Goal: Complete application form: Complete application form

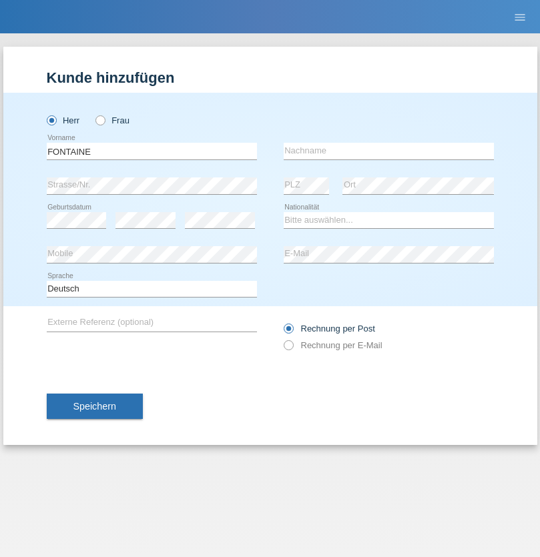
type input "FONTAINE"
click at [388, 151] on input "text" at bounding box center [389, 151] width 210 height 17
type input "[PERSON_NAME]"
select select "CH"
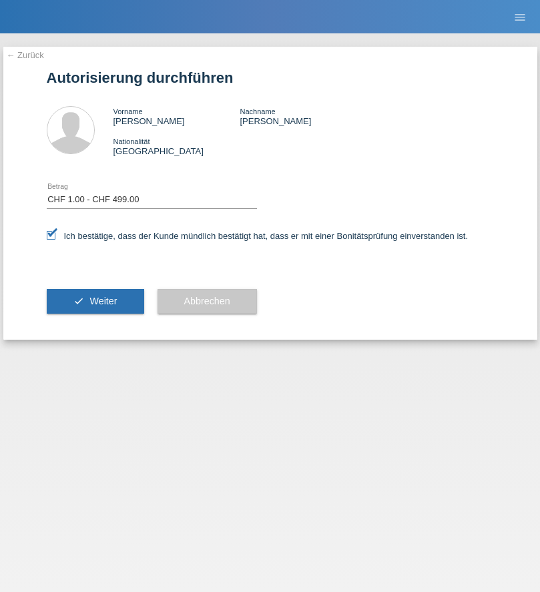
select select "1"
click at [95, 301] on span "Weiter" at bounding box center [102, 301] width 27 height 11
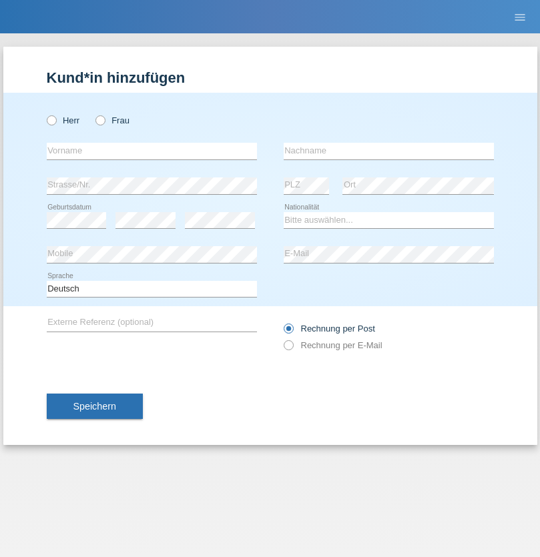
radio input "true"
click at [151, 151] on input "text" at bounding box center [152, 151] width 210 height 17
type input "Emely"
click at [388, 151] on input "text" at bounding box center [389, 151] width 210 height 17
type input "[PERSON_NAME]"
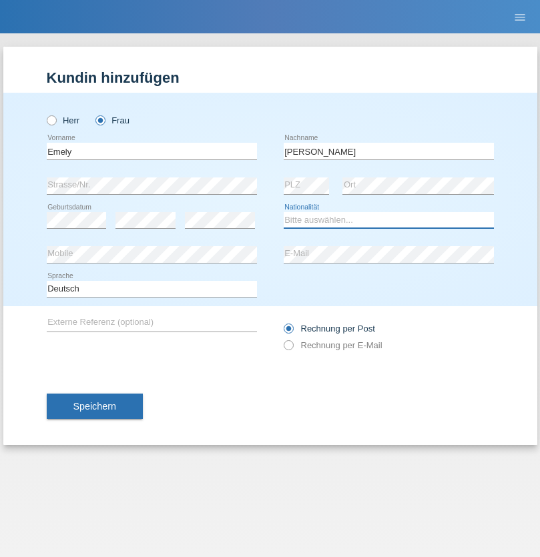
select select "DE"
select select "C"
select select "01"
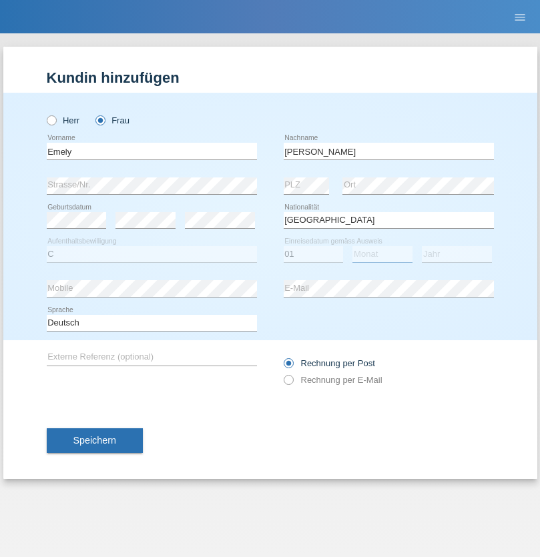
select select "04"
select select "2018"
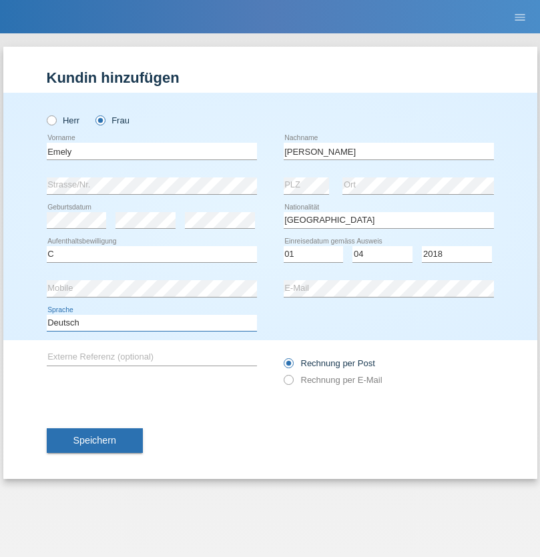
select select "en"
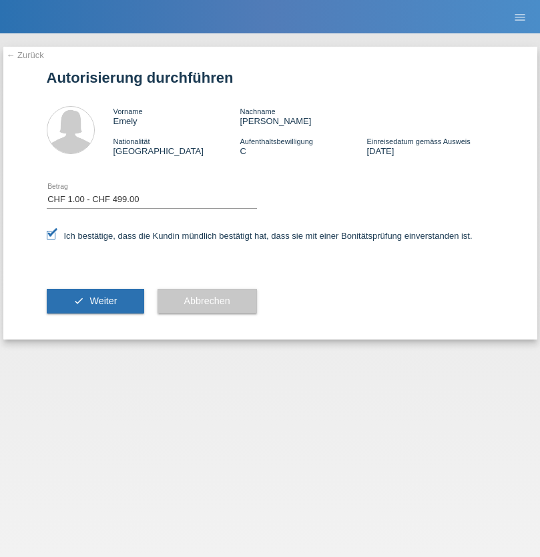
select select "1"
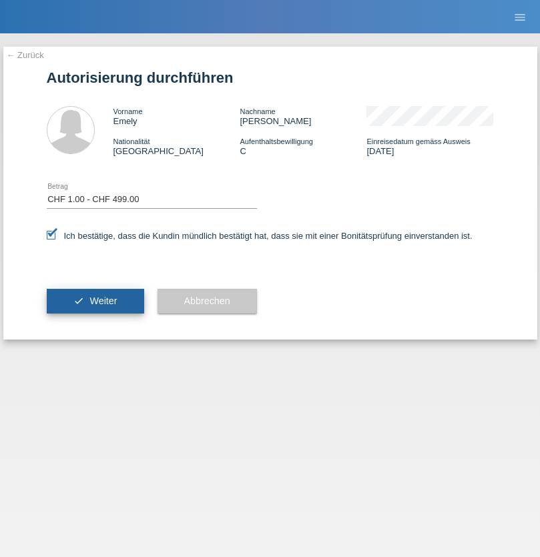
click at [95, 301] on span "Weiter" at bounding box center [102, 301] width 27 height 11
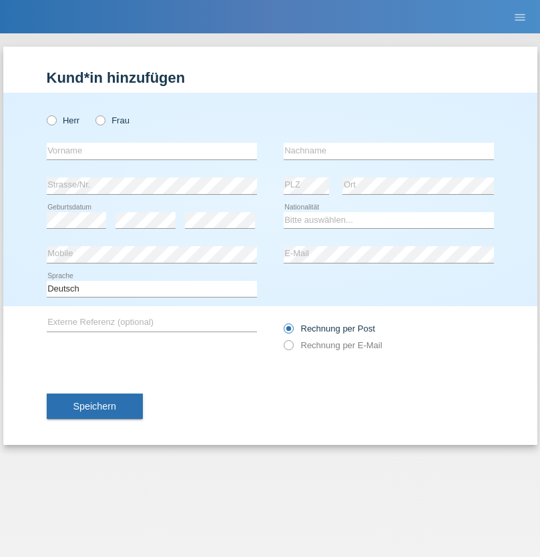
radio input "true"
click at [151, 151] on input "text" at bounding box center [152, 151] width 210 height 17
type input "[PERSON_NAME]"
click at [388, 151] on input "text" at bounding box center [389, 151] width 210 height 17
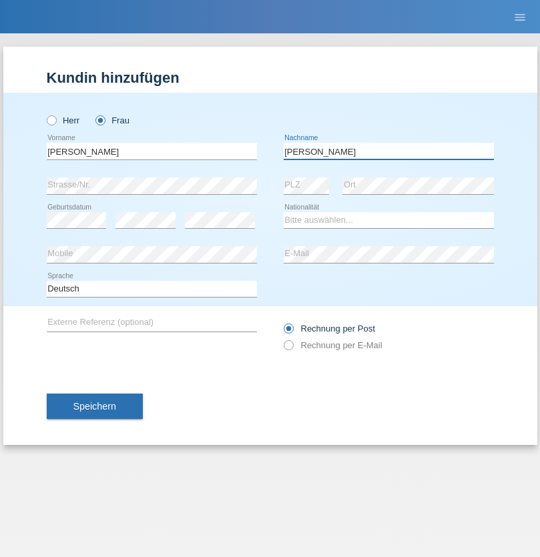
type input "[PERSON_NAME]"
select select "DE"
select select "C"
select select "01"
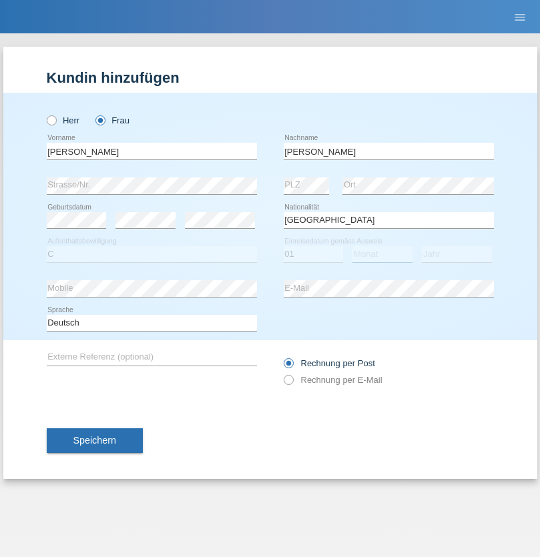
select select "04"
select select "2018"
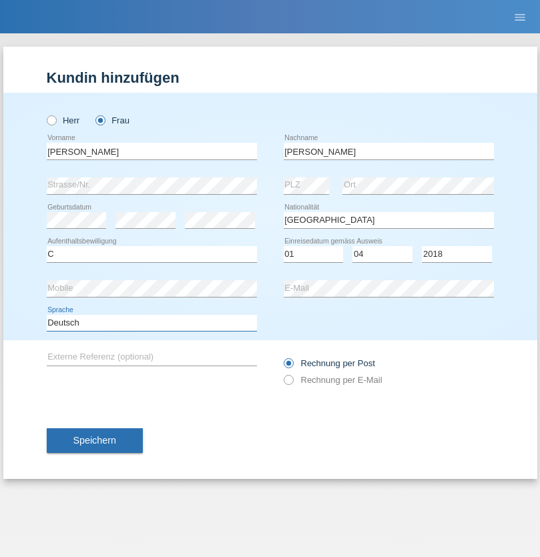
select select "en"
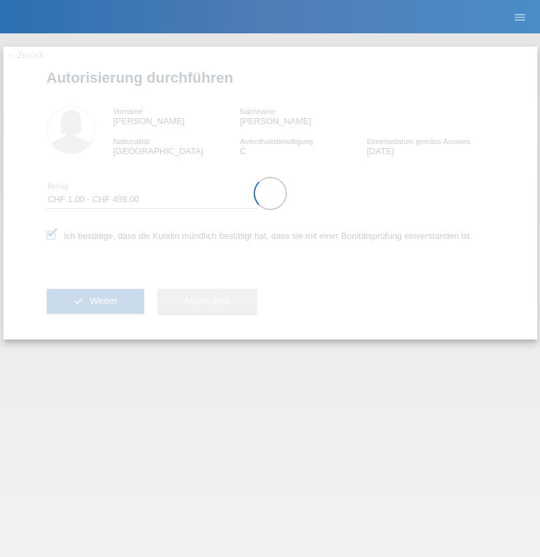
select select "1"
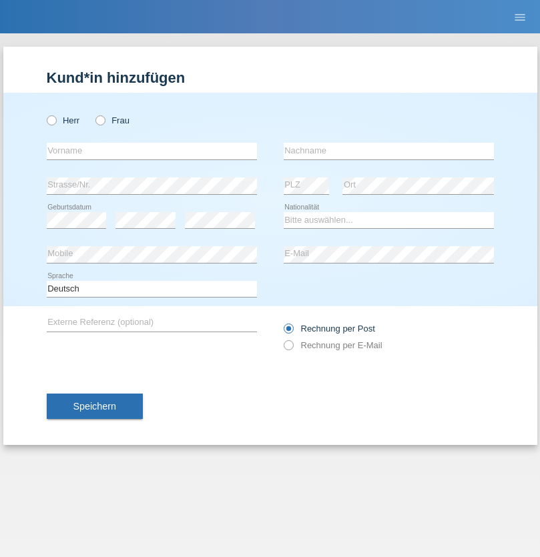
radio input "true"
click at [151, 151] on input "text" at bounding box center [152, 151] width 210 height 17
type input "Marco"
click at [388, 151] on input "text" at bounding box center [389, 151] width 210 height 17
type input "Weinlein"
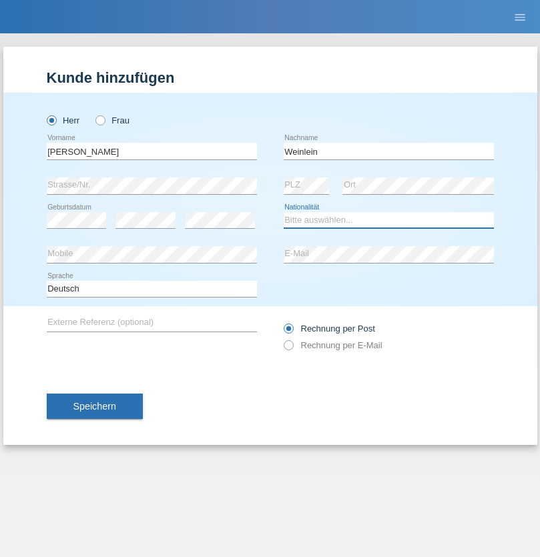
select select "CH"
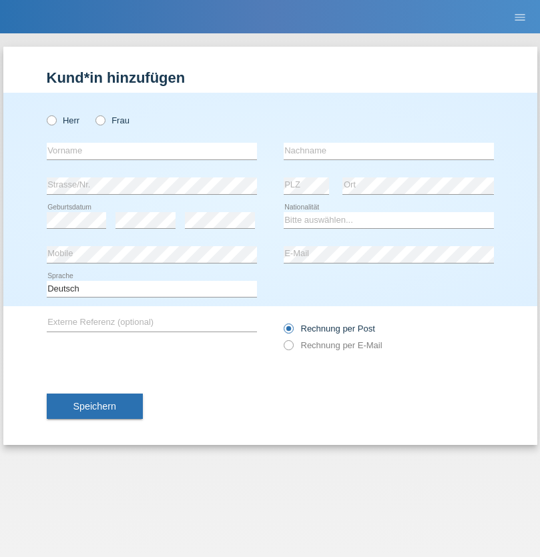
radio input "true"
click at [151, 151] on input "text" at bounding box center [152, 151] width 210 height 17
type input "firat"
click at [388, 151] on input "text" at bounding box center [389, 151] width 210 height 17
type input "kara"
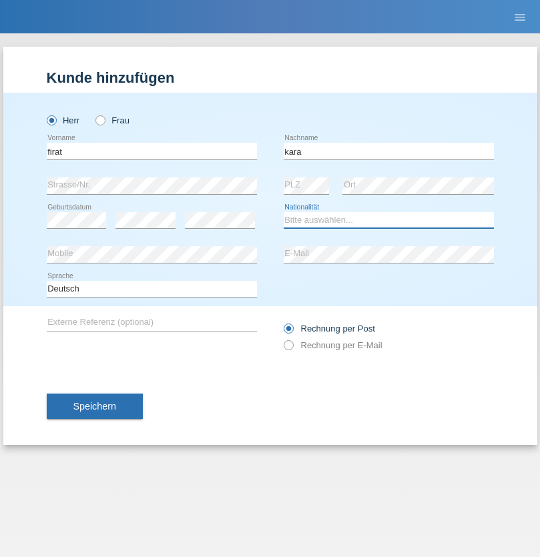
select select "CH"
